Goal: Task Accomplishment & Management: Use online tool/utility

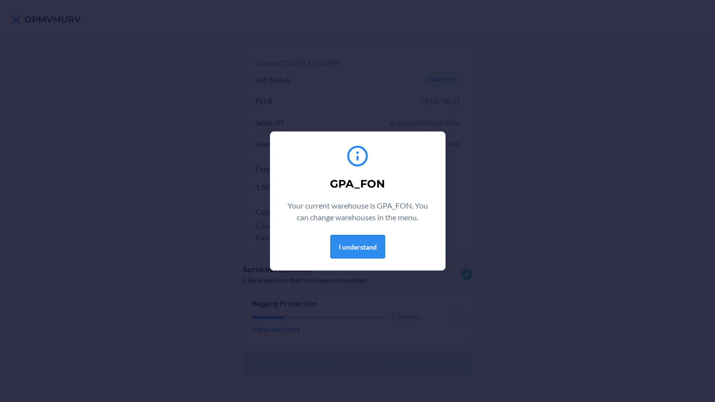
click at [358, 256] on button "I understand" at bounding box center [357, 246] width 55 height 23
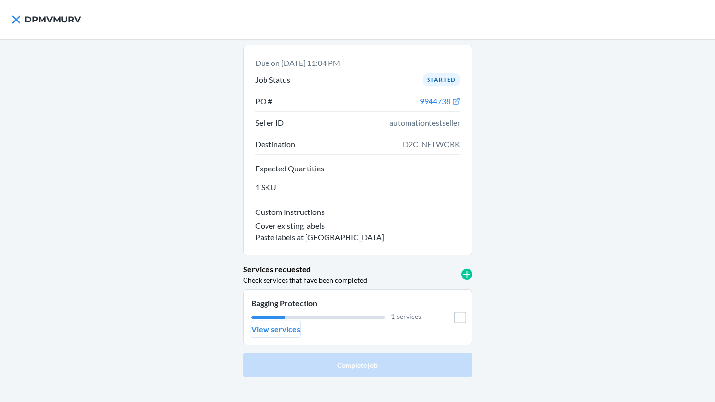
click at [265, 327] on p "View services" at bounding box center [275, 329] width 49 height 12
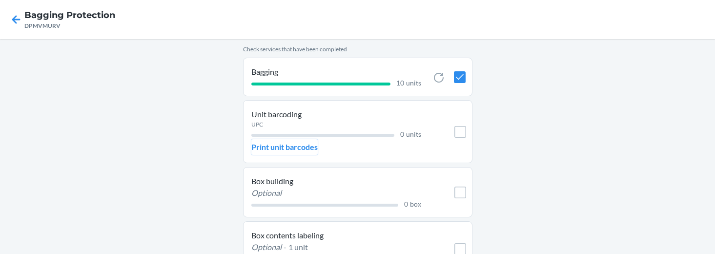
click at [283, 149] on p "Print unit barcodes" at bounding box center [284, 147] width 66 height 12
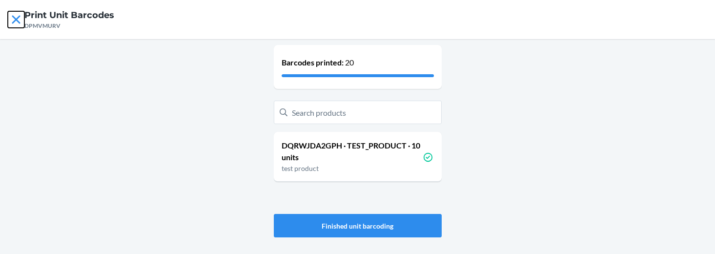
click at [17, 13] on icon at bounding box center [16, 19] width 17 height 17
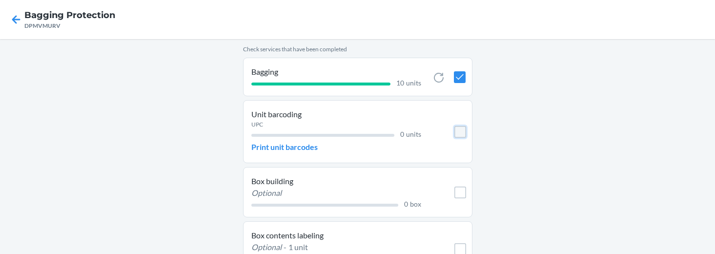
click at [463, 131] on input "checkbox" at bounding box center [460, 132] width 12 height 12
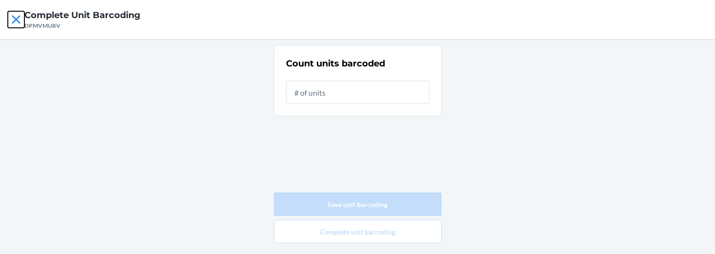
click at [13, 21] on icon at bounding box center [16, 19] width 17 height 17
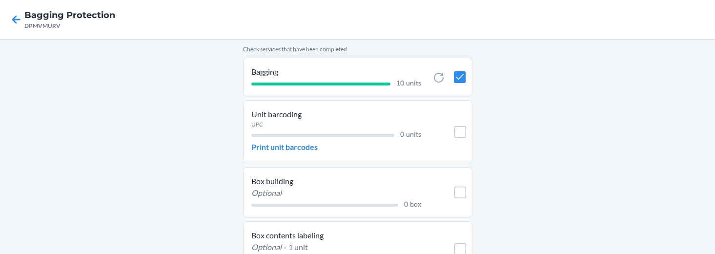
click at [319, 109] on p "Unit barcoding" at bounding box center [336, 114] width 170 height 12
drag, startPoint x: 252, startPoint y: 236, endPoint x: 323, endPoint y: 235, distance: 70.8
click at [323, 235] on p "Box contents labeling" at bounding box center [336, 235] width 170 height 12
copy p "Box contents labeling"
